Goal: Transaction & Acquisition: Purchase product/service

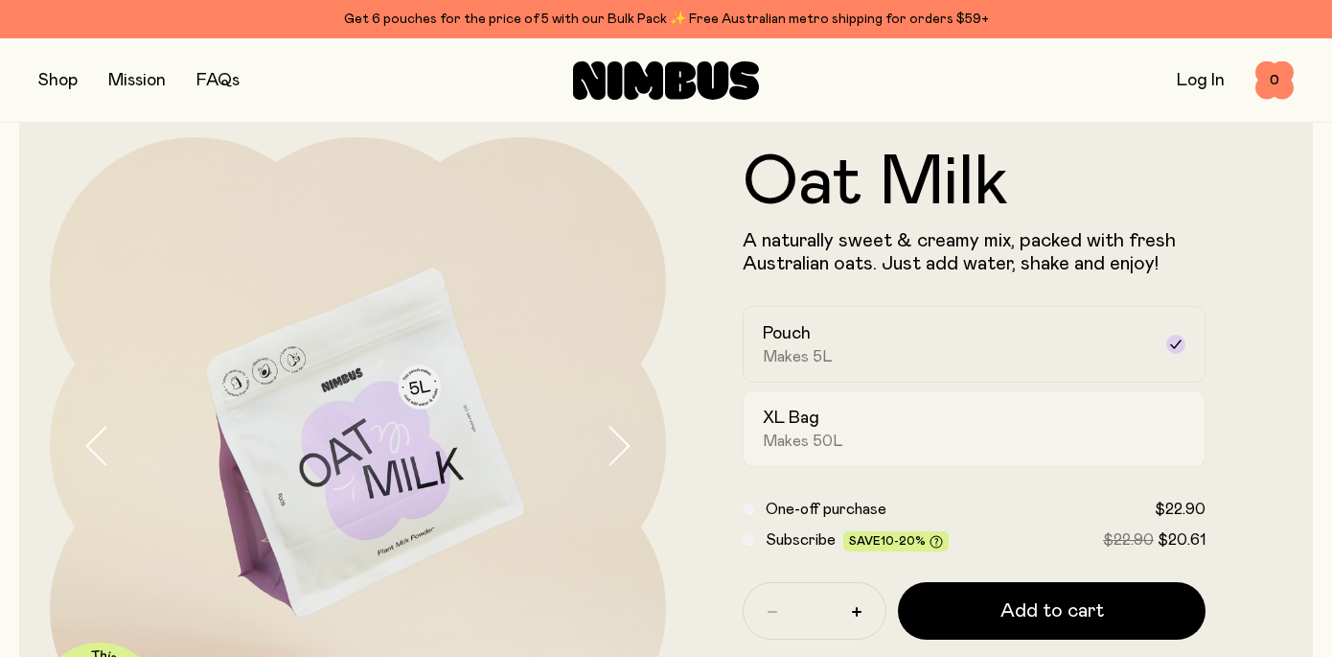
scroll to position [58, 0]
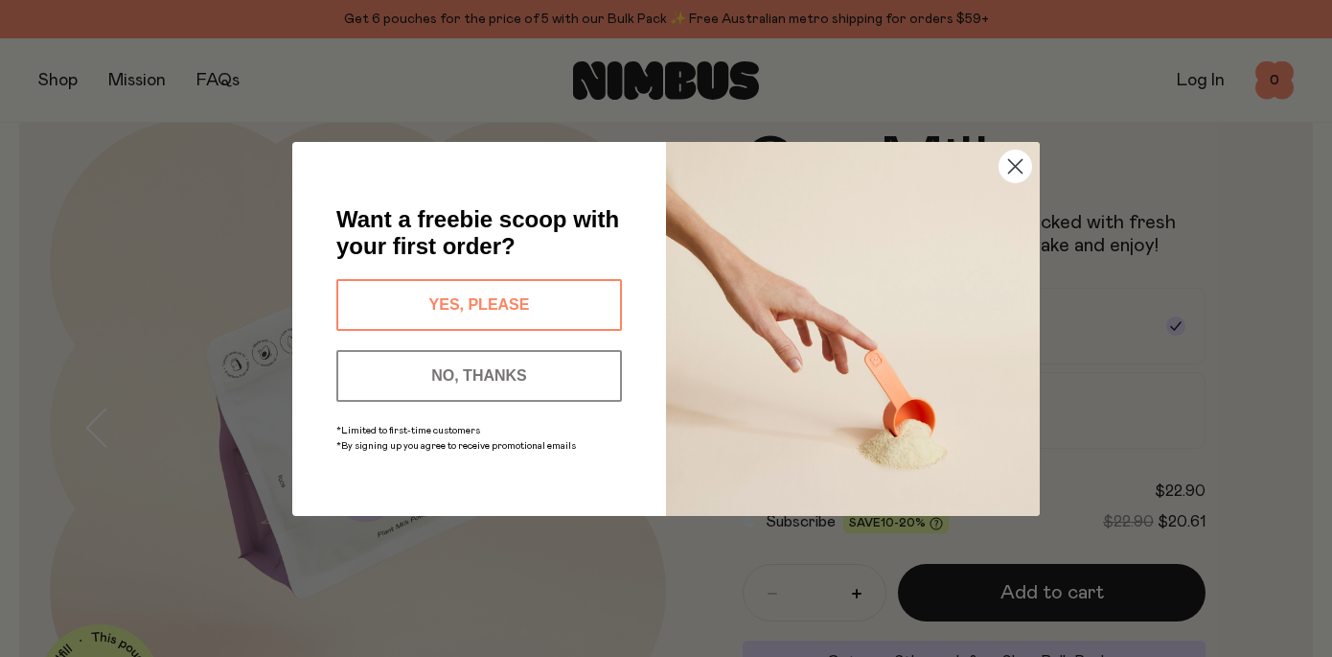
click at [571, 304] on button "YES, PLEASE" at bounding box center [479, 305] width 286 height 52
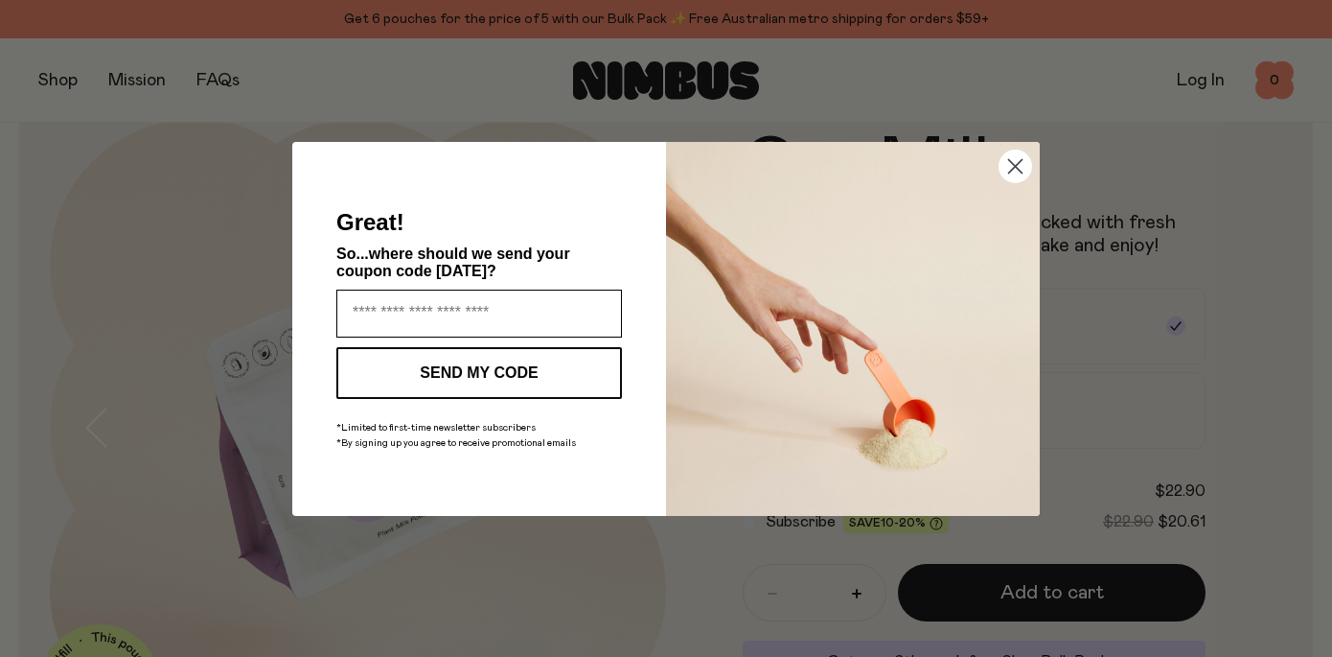
click at [531, 314] on input "Enter your email address" at bounding box center [479, 314] width 286 height 48
type input "**********"
click at [531, 368] on button "SEND MY CODE" at bounding box center [479, 373] width 286 height 52
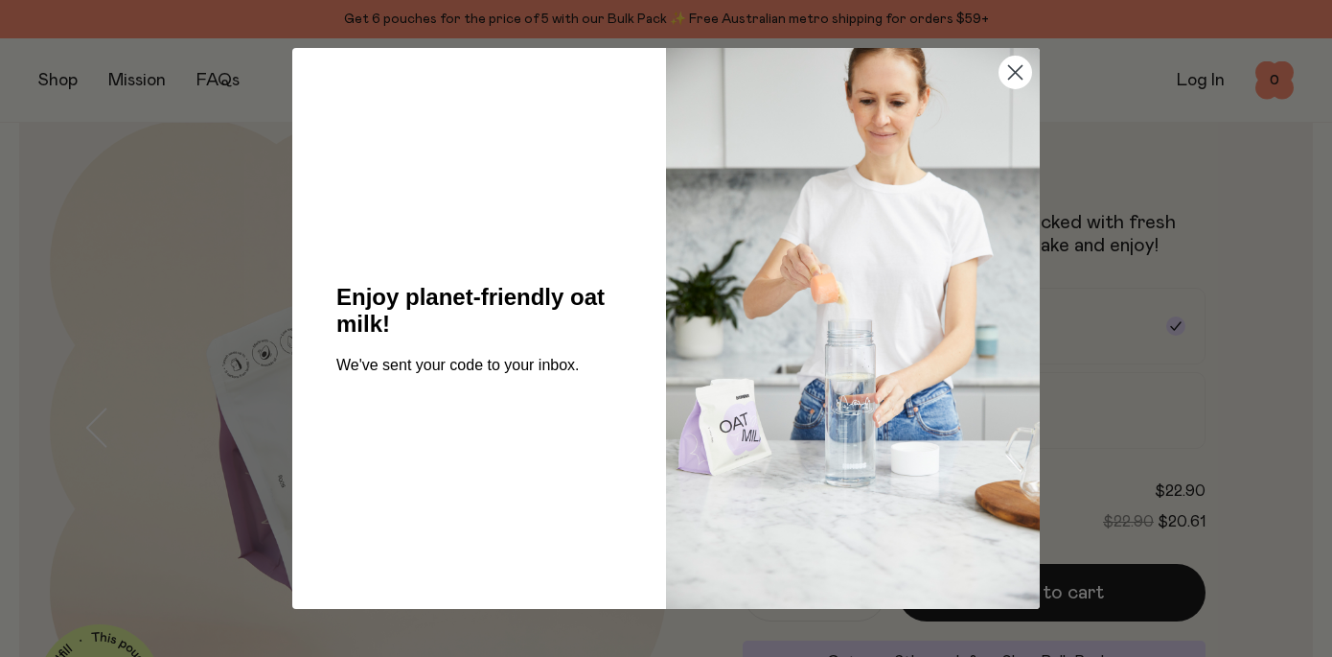
click at [1024, 73] on circle "Close dialog" at bounding box center [1016, 73] width 32 height 32
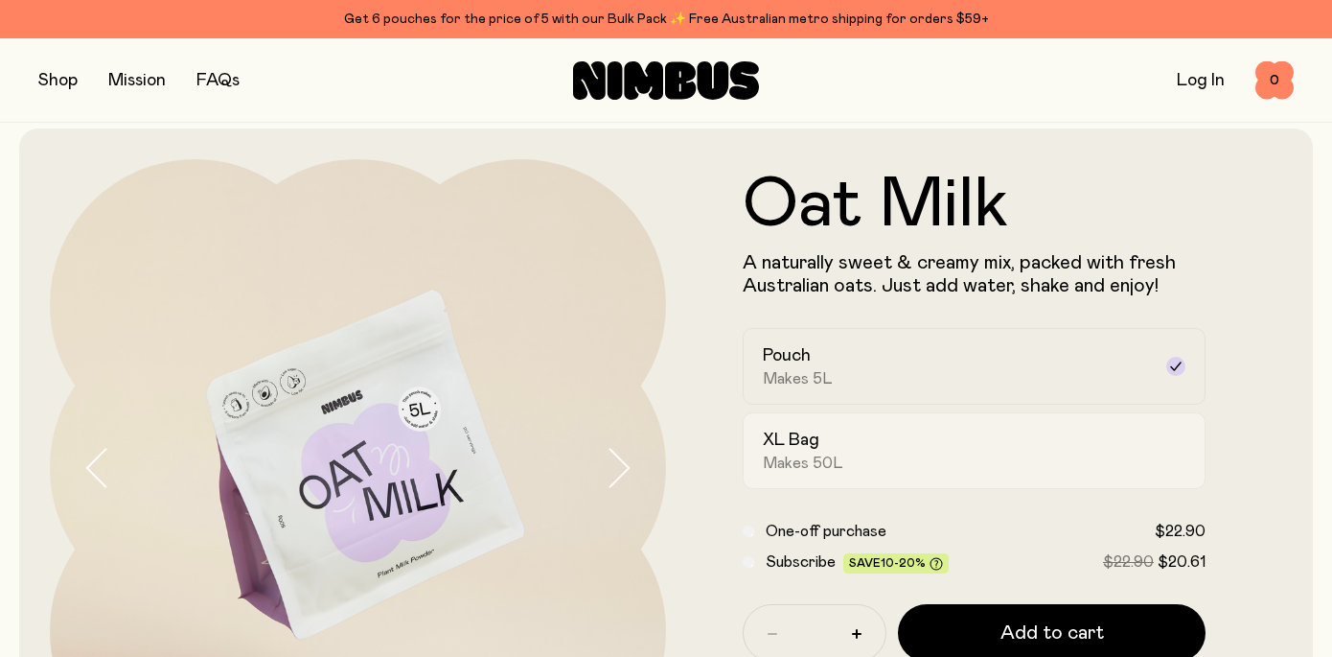
scroll to position [0, 0]
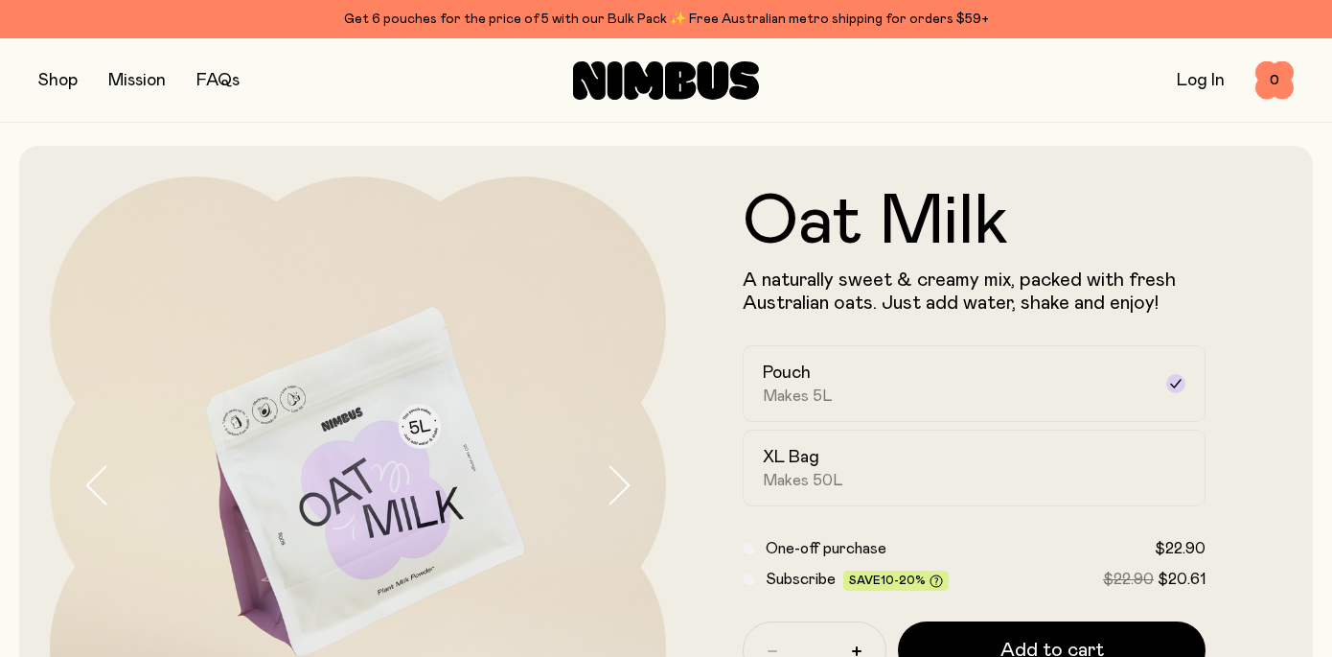
click at [56, 77] on button "button" at bounding box center [57, 80] width 39 height 27
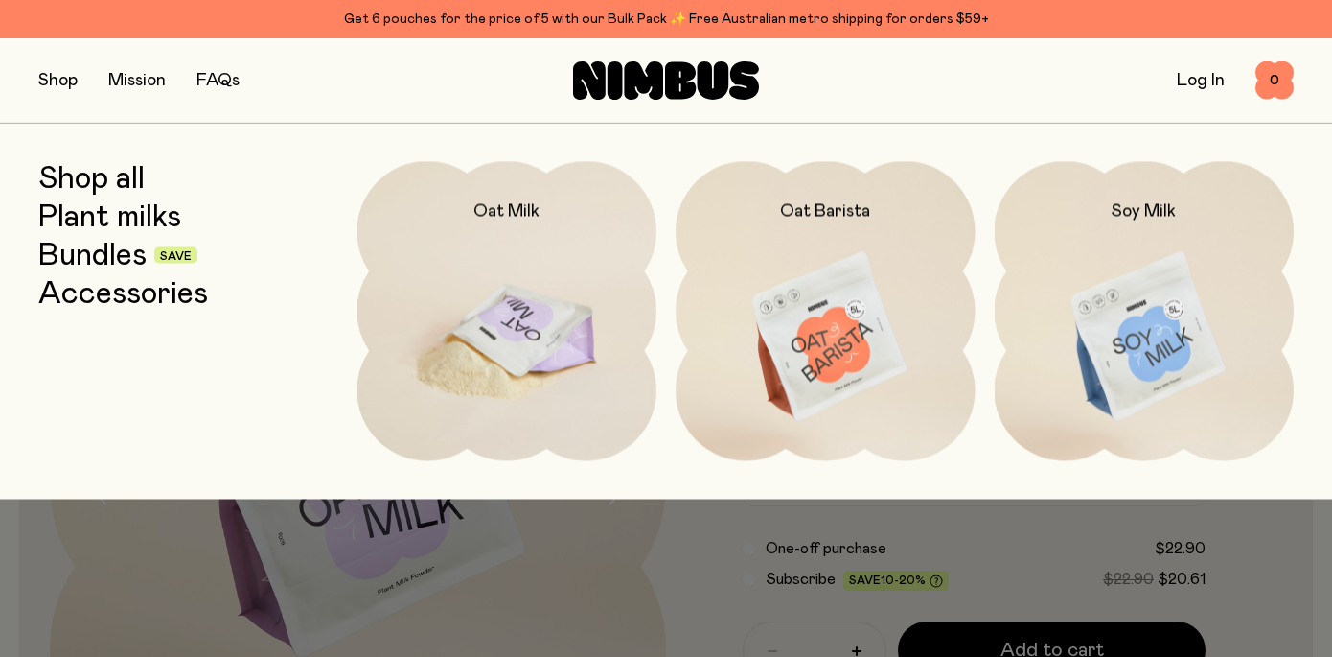
click at [548, 335] on img at bounding box center [508, 337] width 300 height 352
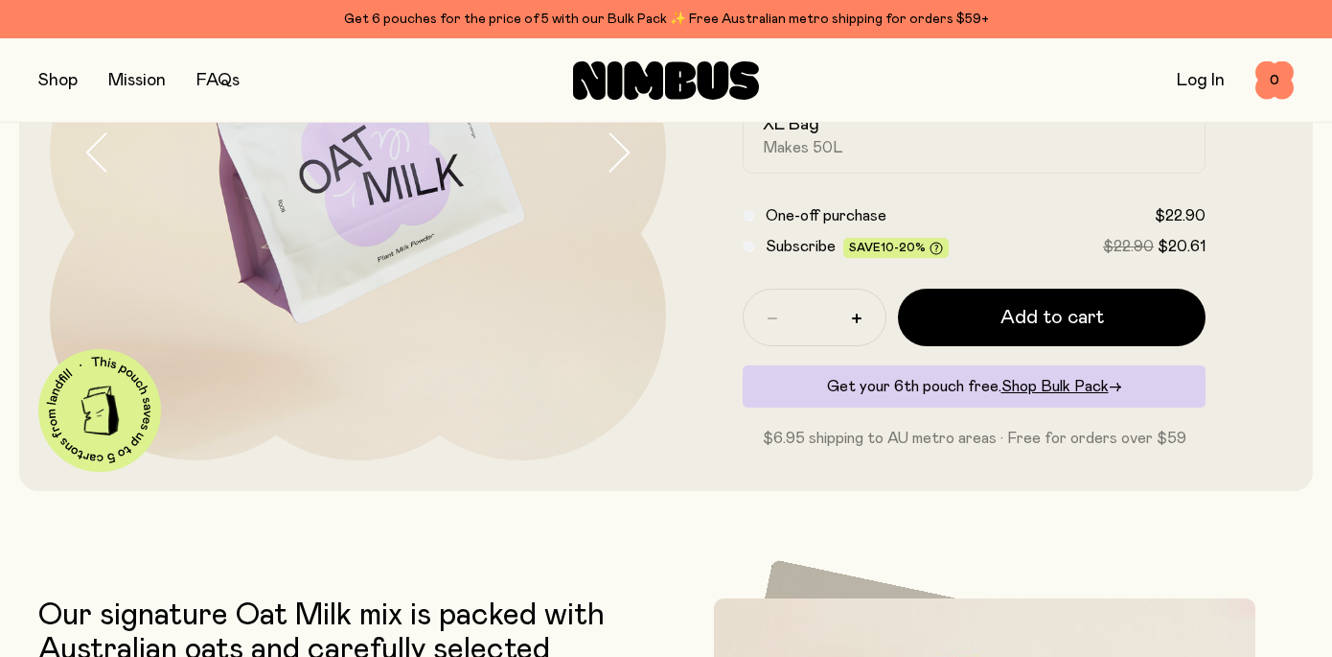
scroll to position [334, 0]
click at [58, 84] on button "button" at bounding box center [57, 80] width 39 height 27
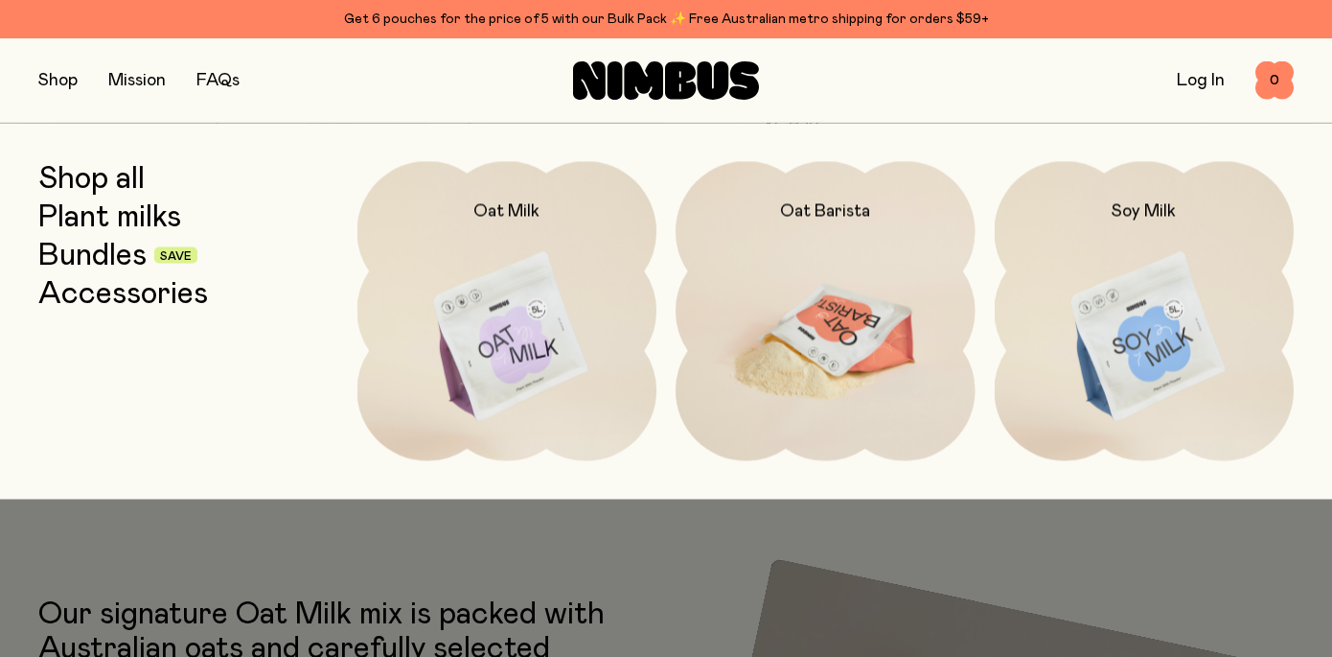
click at [893, 365] on img at bounding box center [826, 337] width 300 height 352
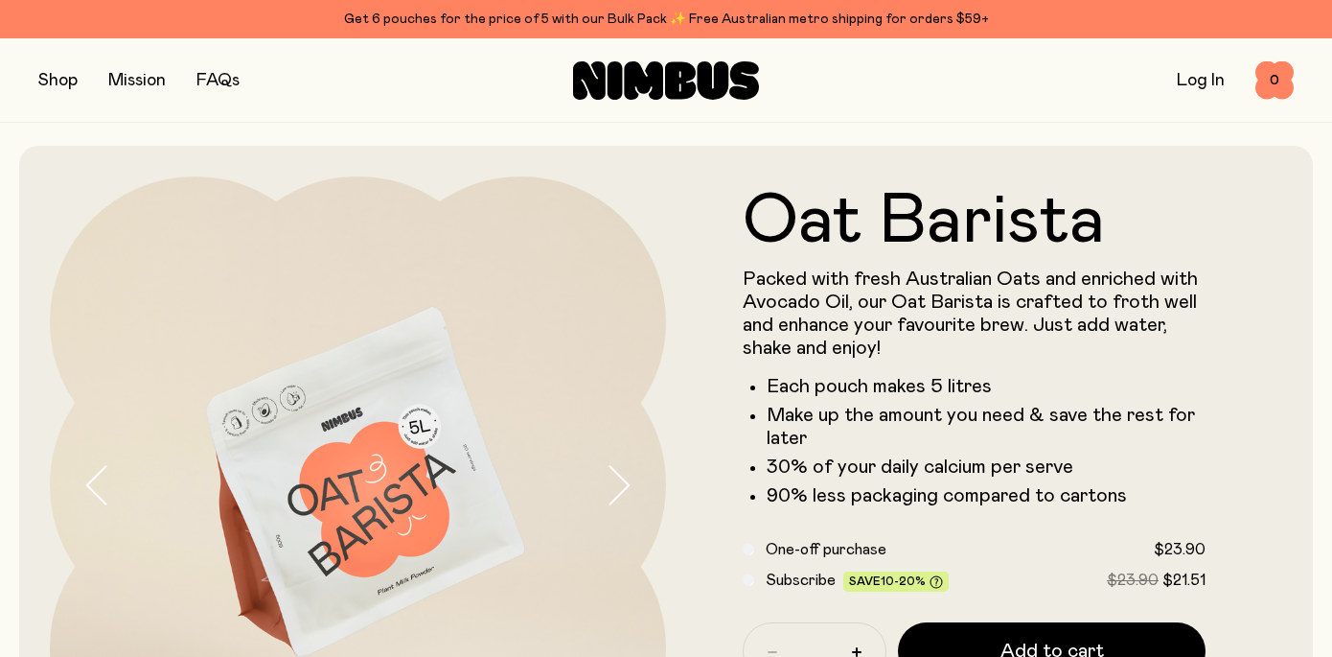
click at [118, 76] on link "Mission" at bounding box center [137, 80] width 58 height 17
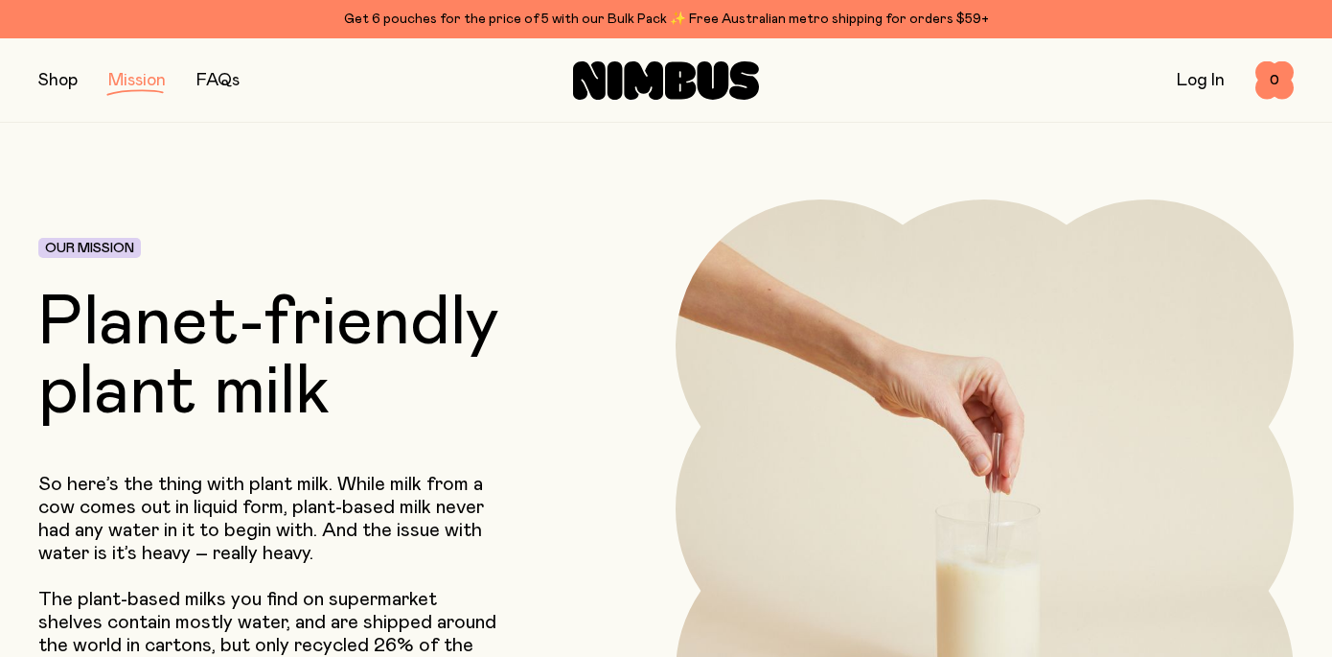
click at [60, 84] on button "button" at bounding box center [57, 80] width 39 height 27
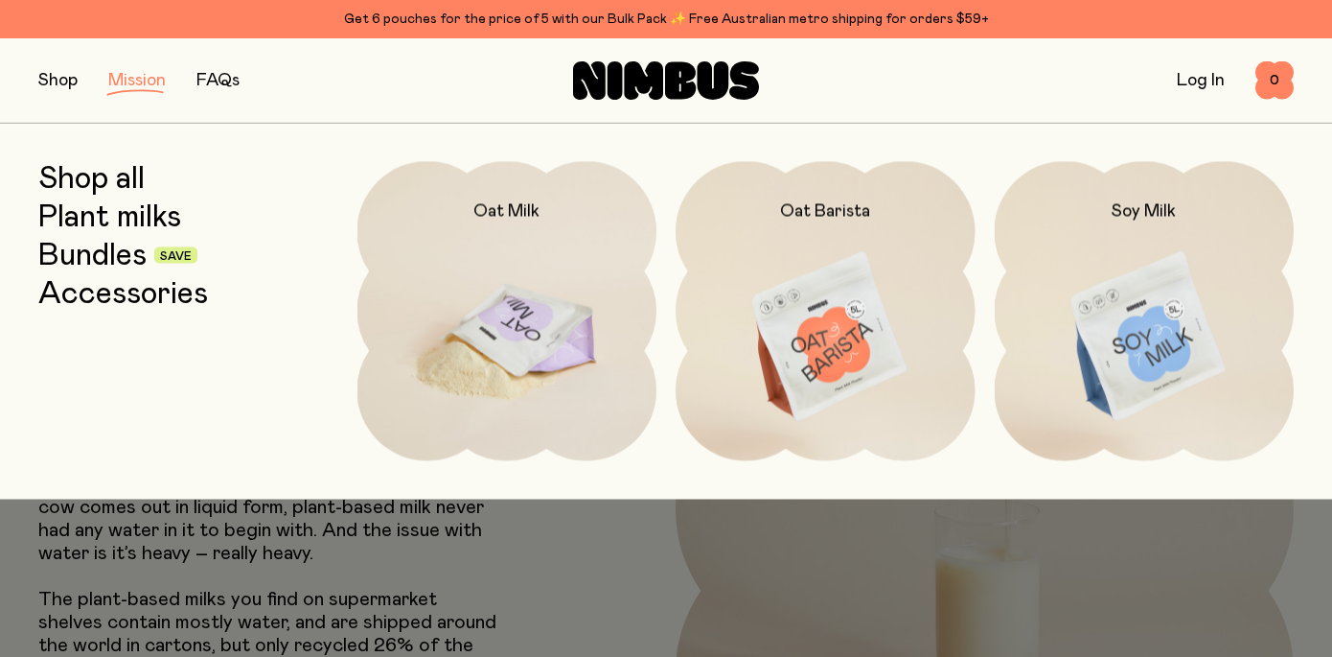
click at [498, 306] on img at bounding box center [508, 337] width 300 height 352
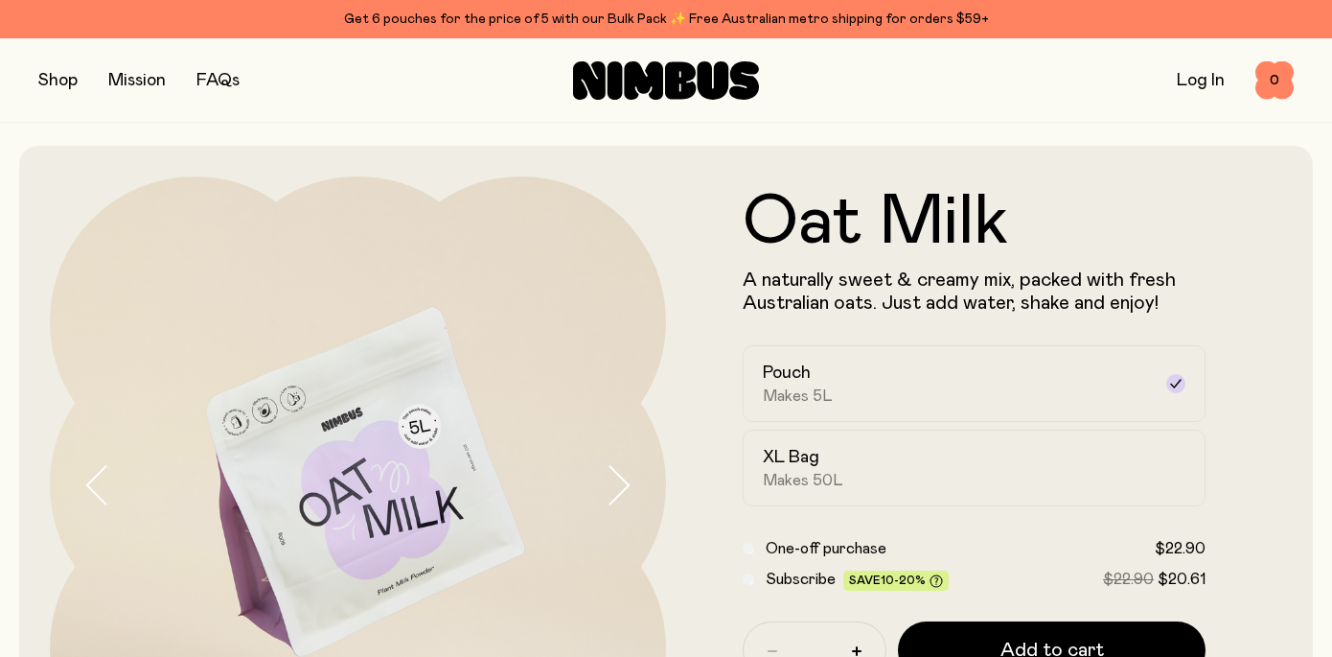
click at [65, 77] on button "button" at bounding box center [57, 80] width 39 height 27
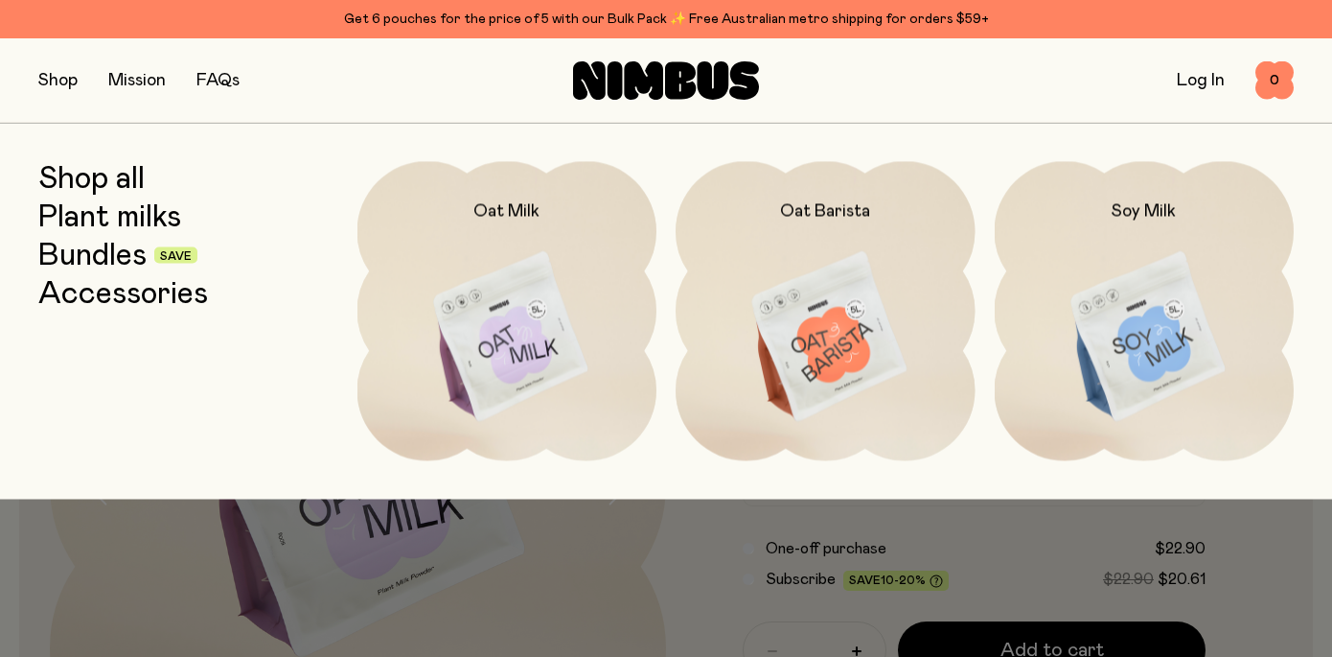
click at [127, 252] on link "Bundles" at bounding box center [92, 255] width 108 height 35
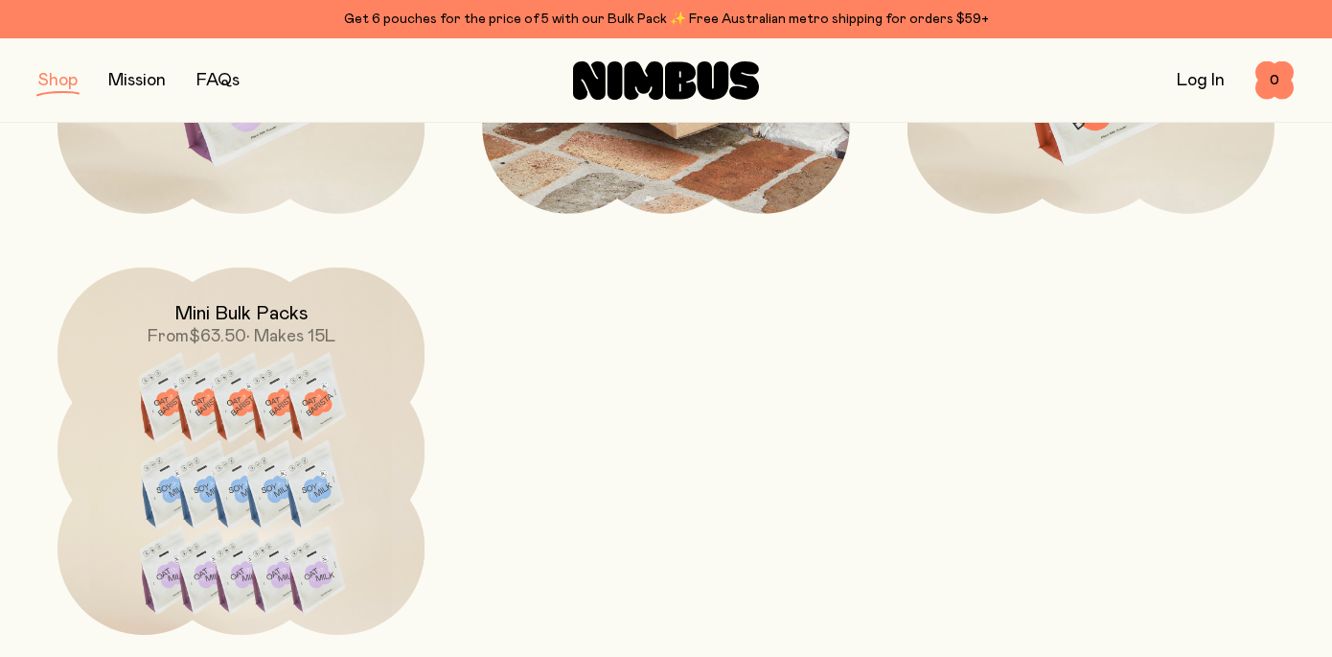
scroll to position [980, 0]
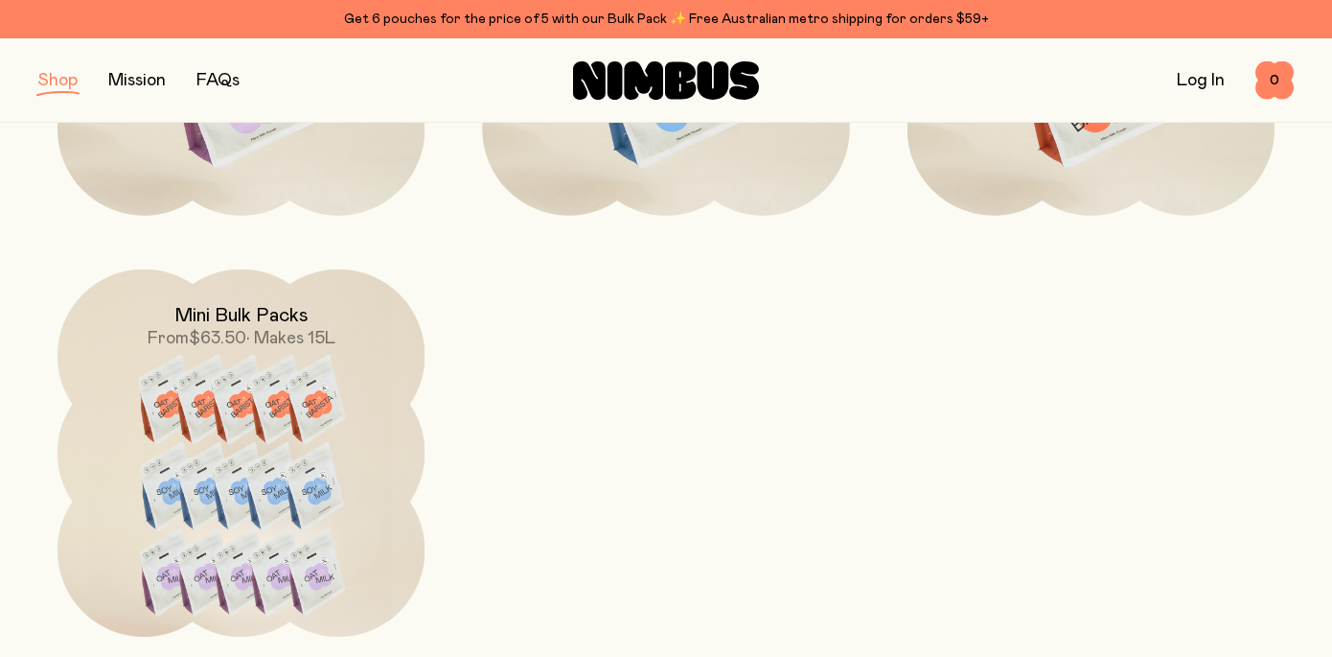
click at [57, 76] on button "button" at bounding box center [57, 80] width 39 height 27
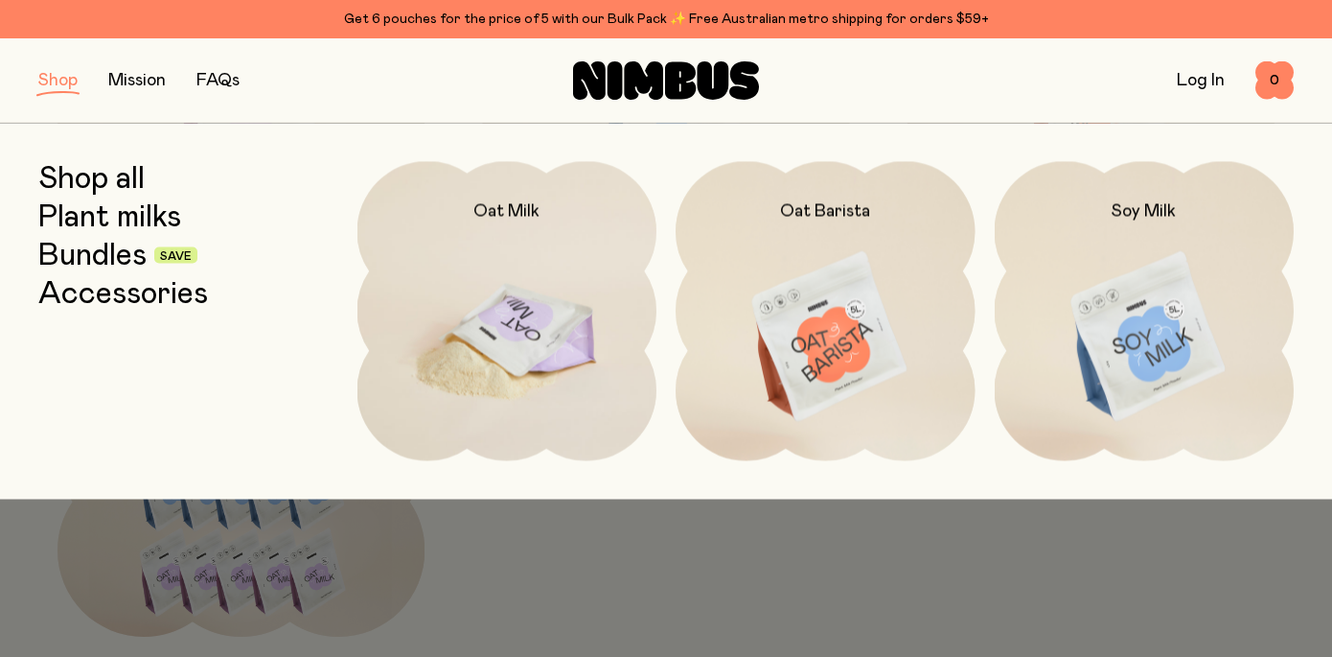
click at [522, 297] on img at bounding box center [508, 337] width 300 height 352
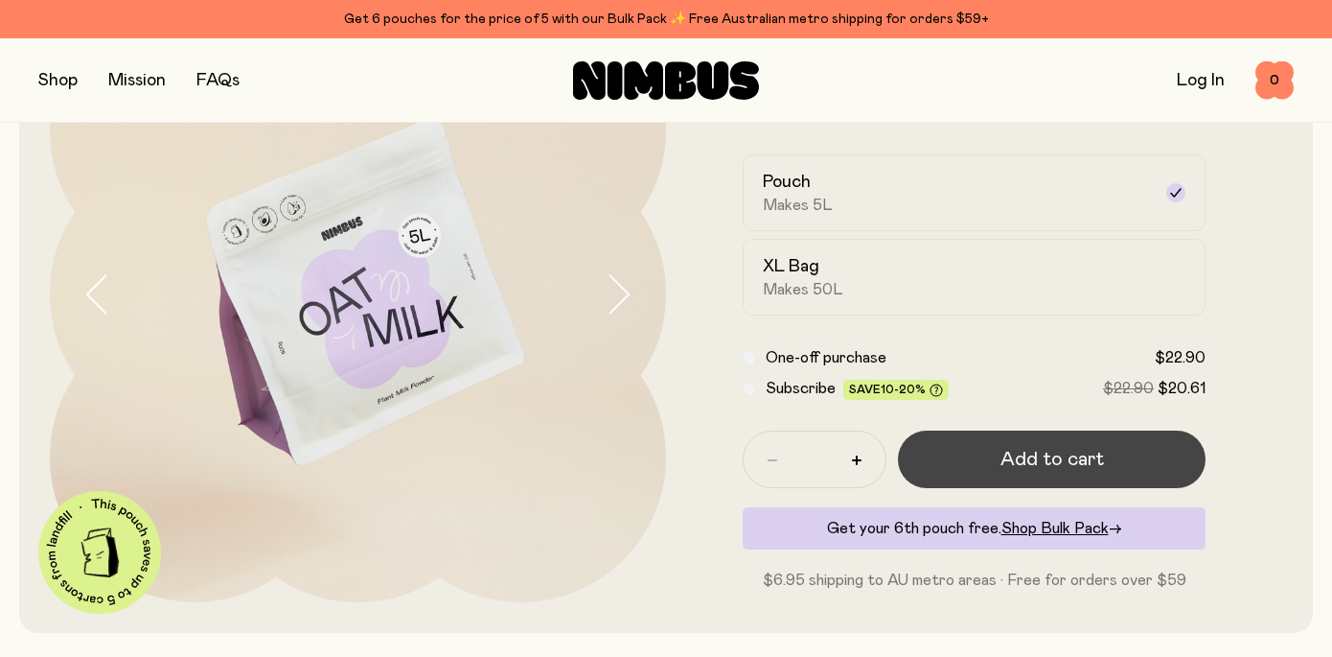
scroll to position [204, 0]
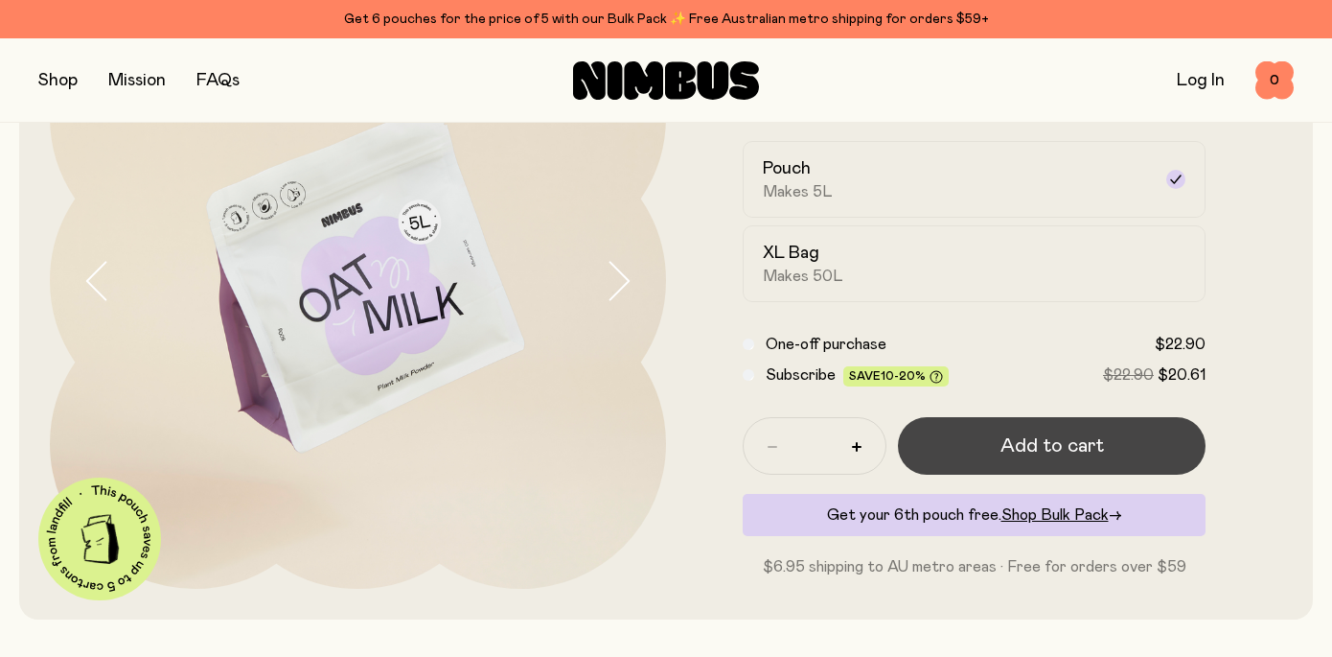
click at [1074, 442] on span "Add to cart" at bounding box center [1053, 445] width 104 height 27
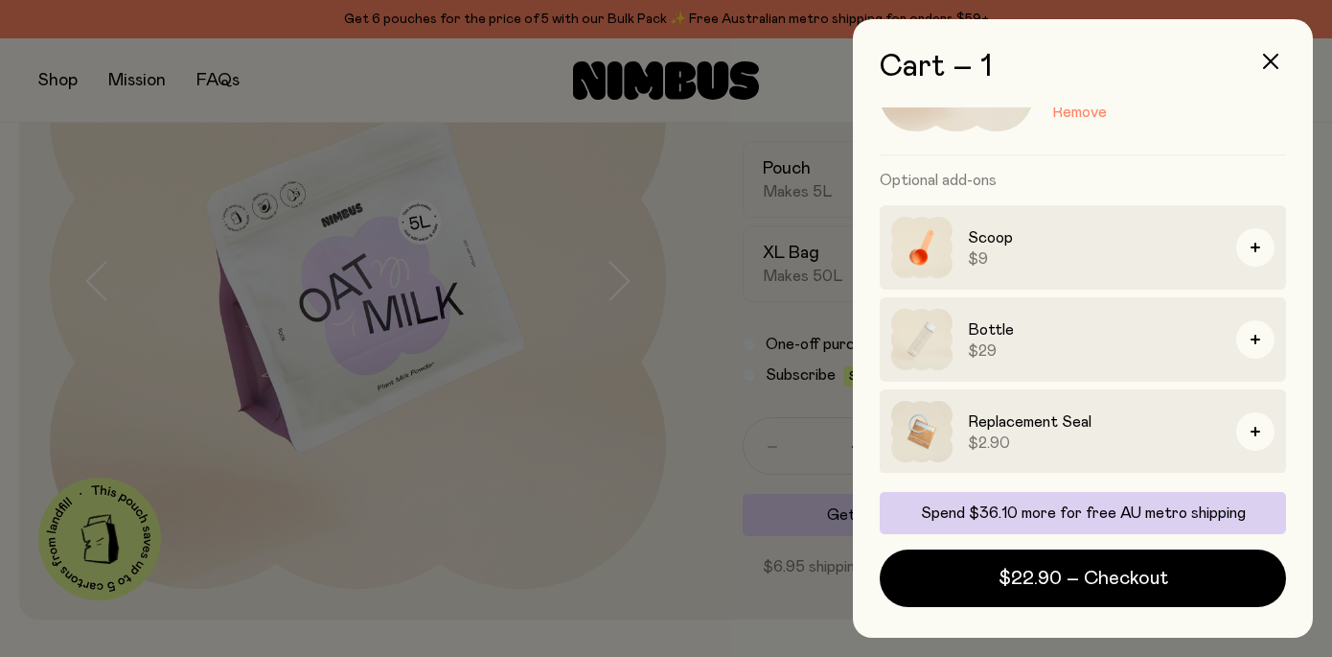
scroll to position [153, 0]
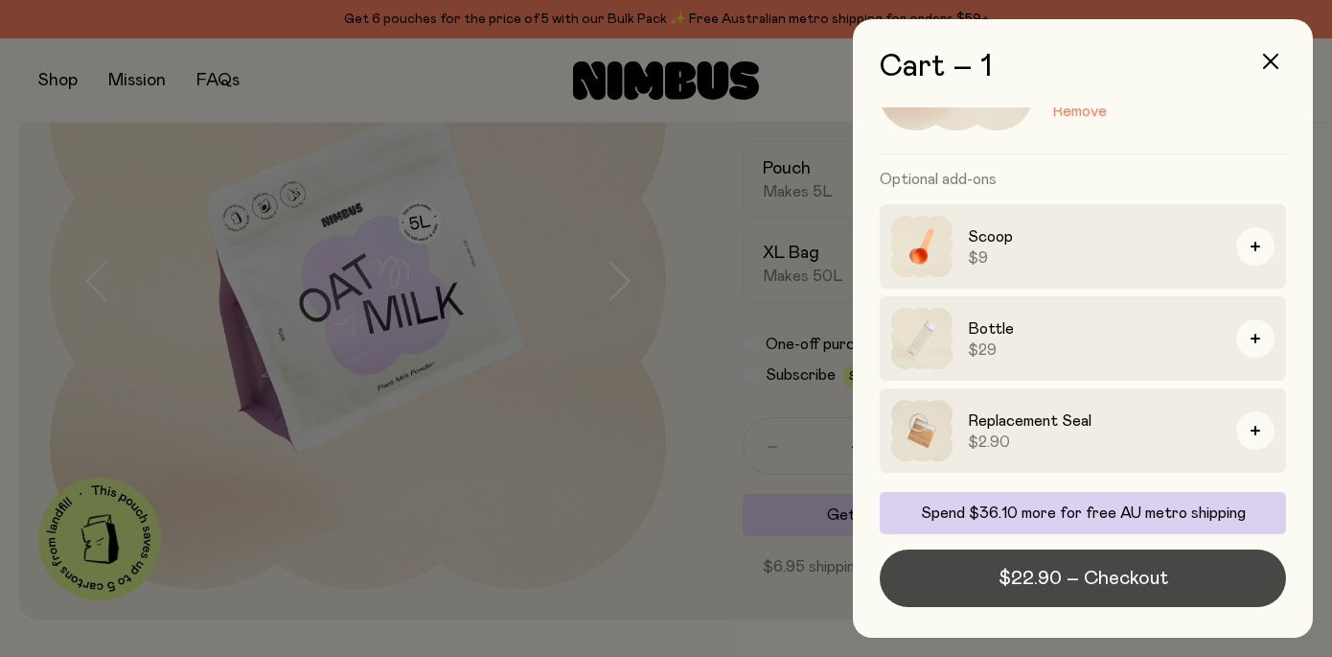
click at [1095, 583] on span "$22.90 – Checkout" at bounding box center [1084, 578] width 170 height 27
